Goal: Check status

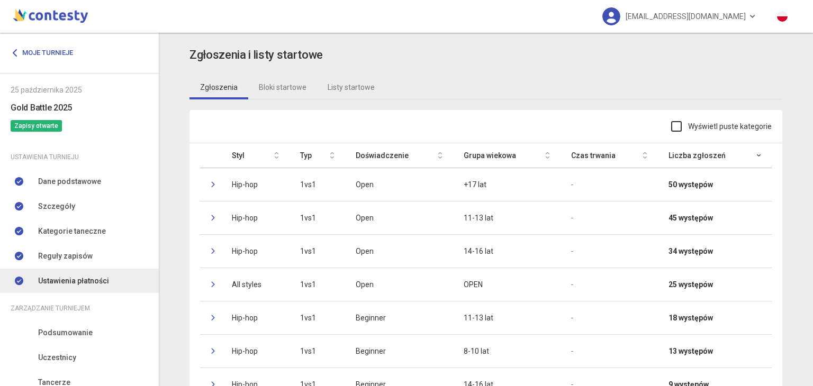
scroll to position [90, 0]
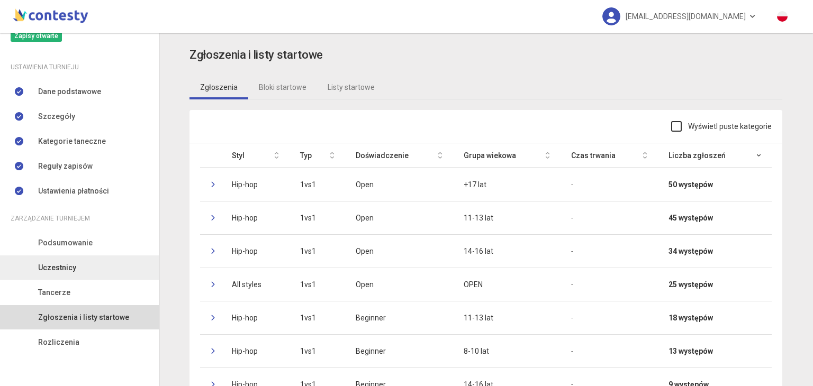
click at [64, 266] on span "Uczestnicy" at bounding box center [57, 268] width 38 height 12
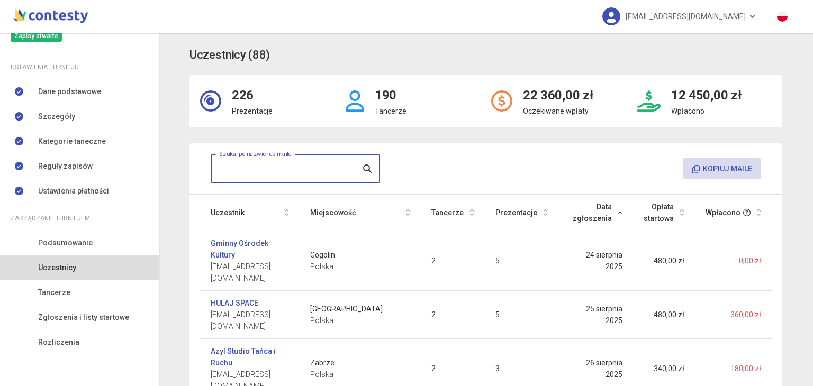
click at [239, 167] on input "text" at bounding box center [295, 169] width 169 height 30
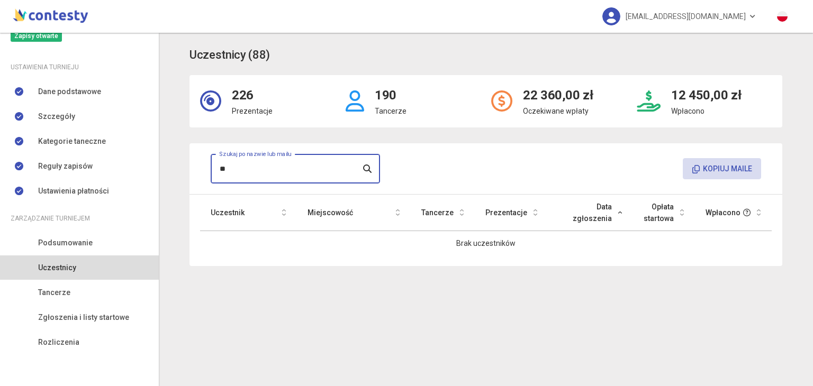
type input "*"
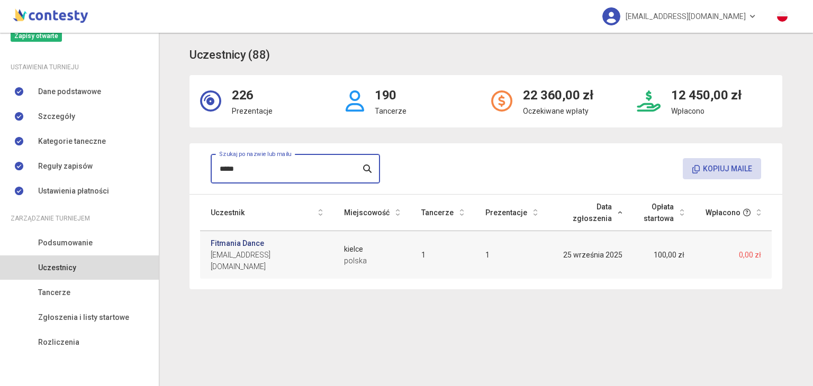
type input "*****"
click at [239, 241] on link "Fitmania Dance" at bounding box center [237, 244] width 53 height 12
